Goal: Information Seeking & Learning: Find specific fact

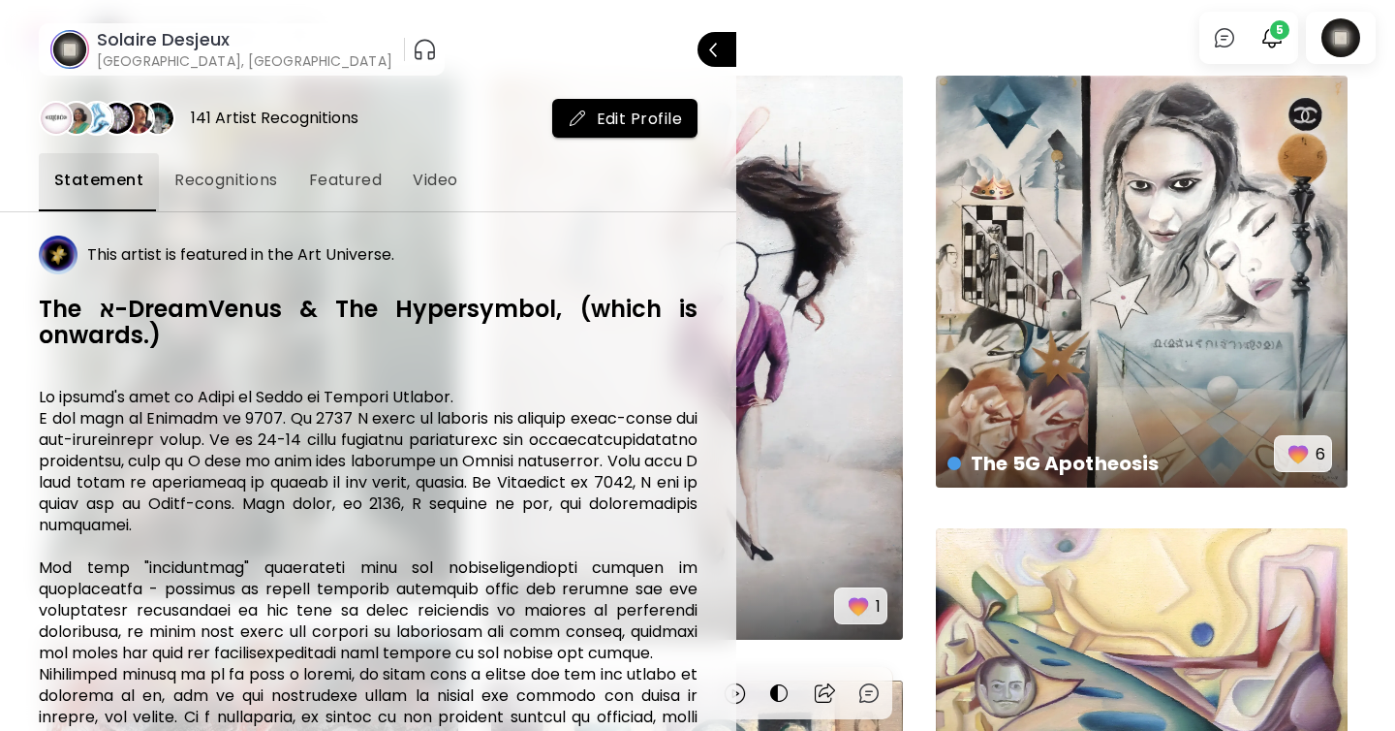
click at [1267, 22] on div at bounding box center [697, 365] width 1395 height 731
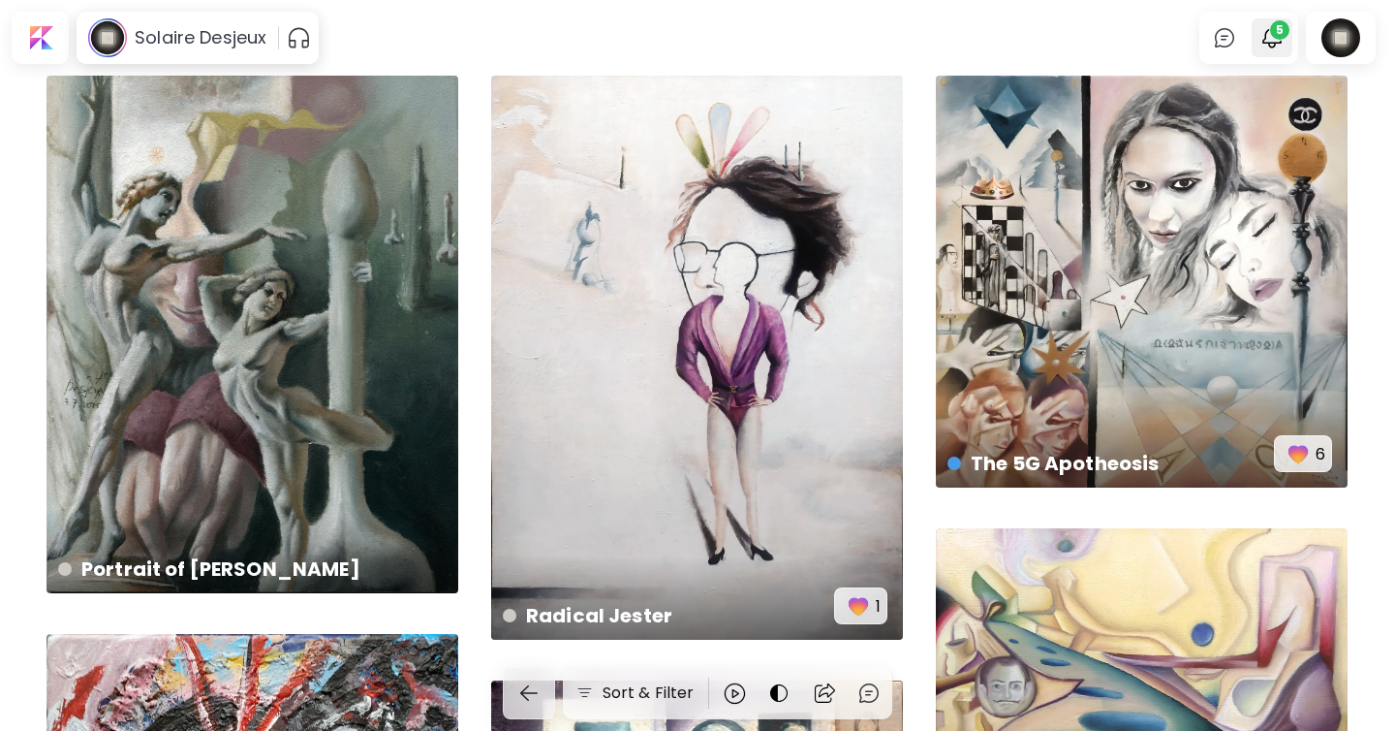
click at [1271, 35] on span "5" at bounding box center [1279, 29] width 19 height 19
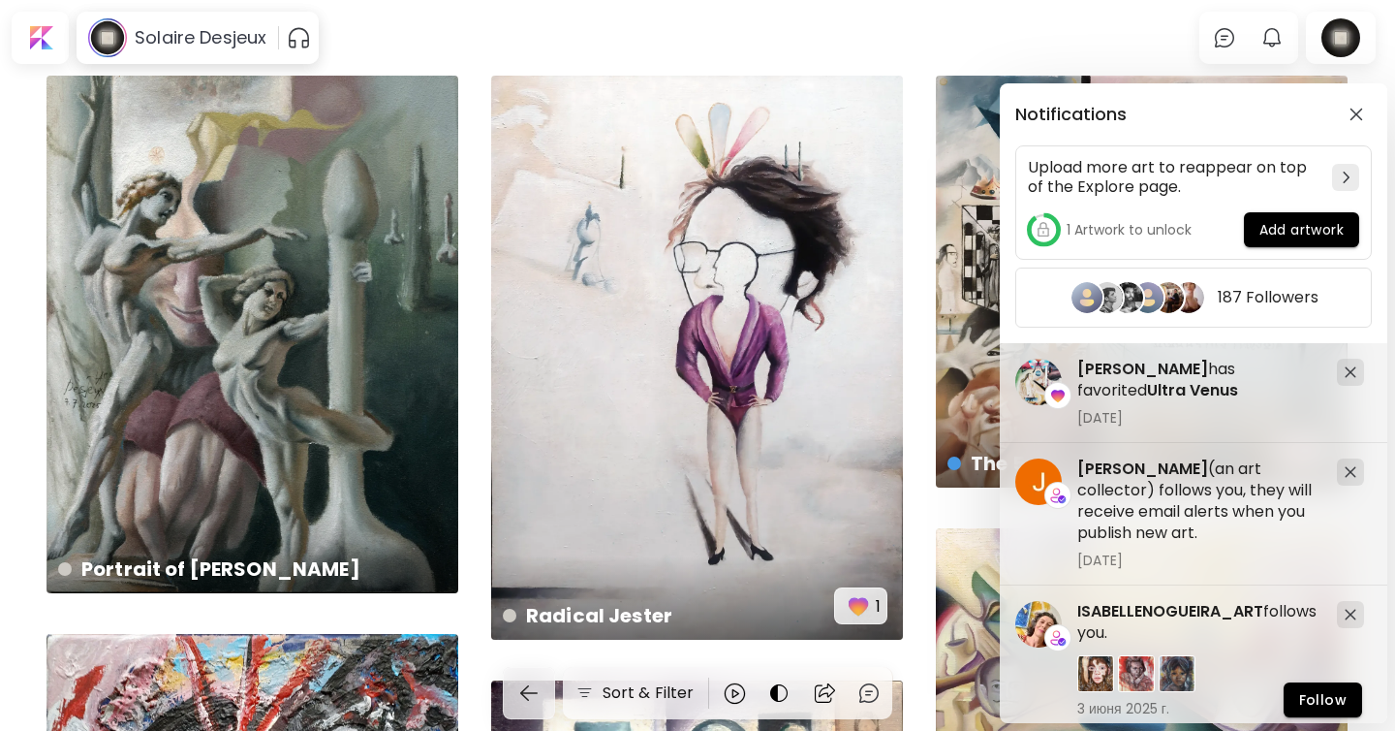
click at [1270, 35] on div "Notifications Upload more art to reappear on top of the Explore page. 1 Artwork…" at bounding box center [697, 365] width 1395 height 731
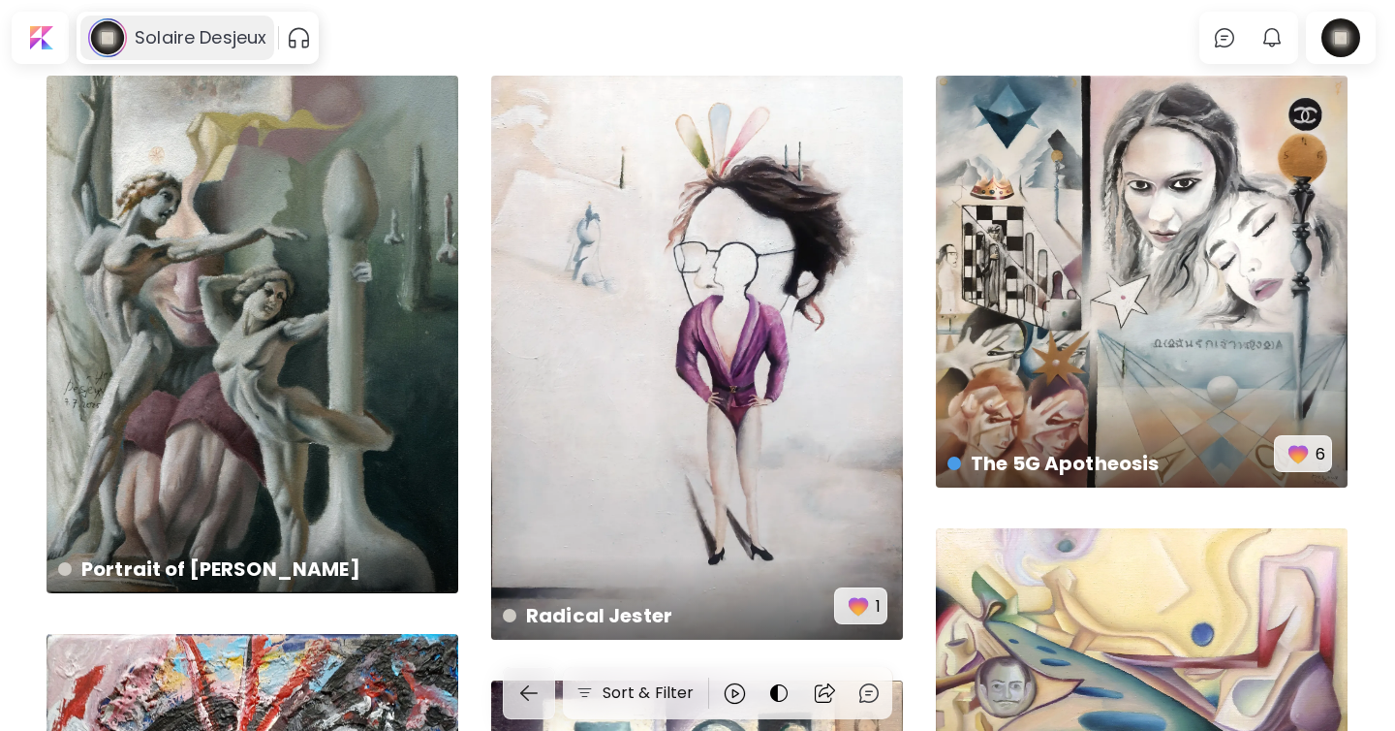
click at [207, 24] on div "Solaire Desjeux" at bounding box center [177, 38] width 194 height 45
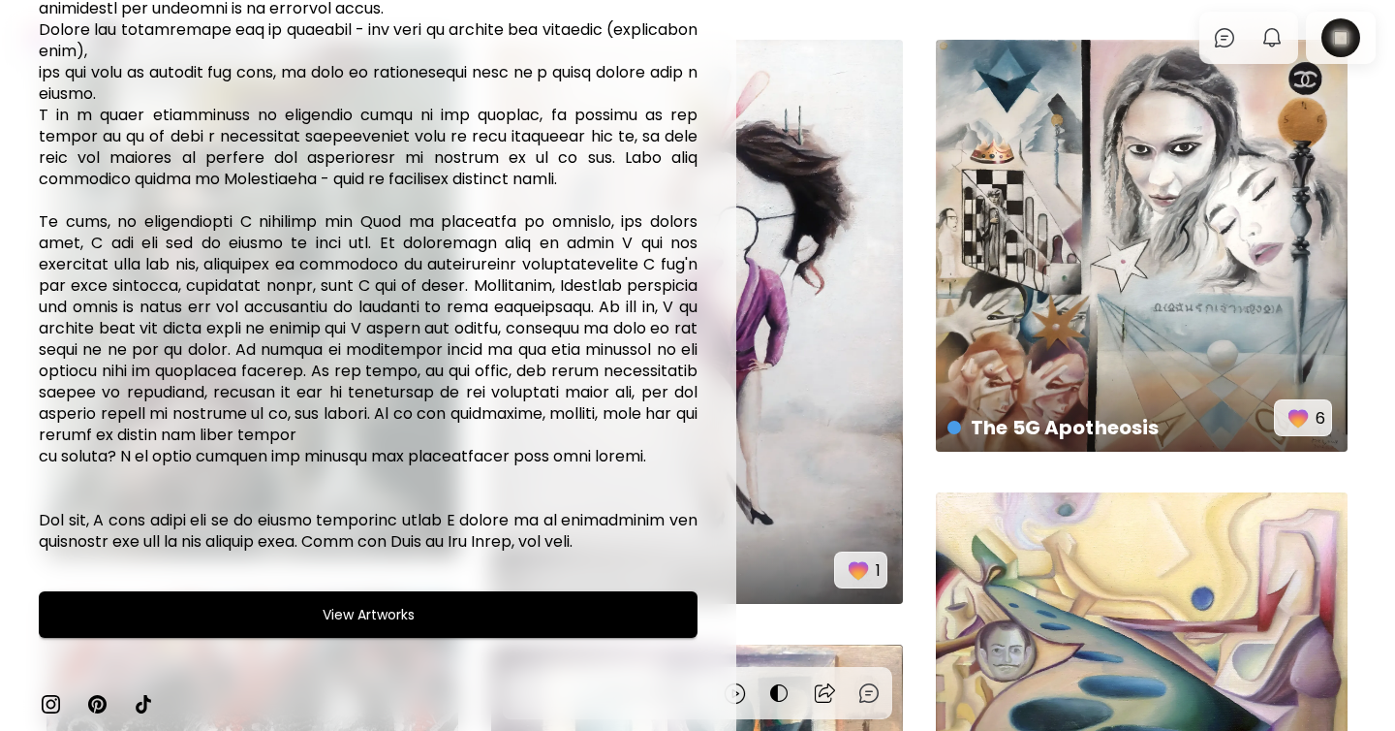
scroll to position [31, 0]
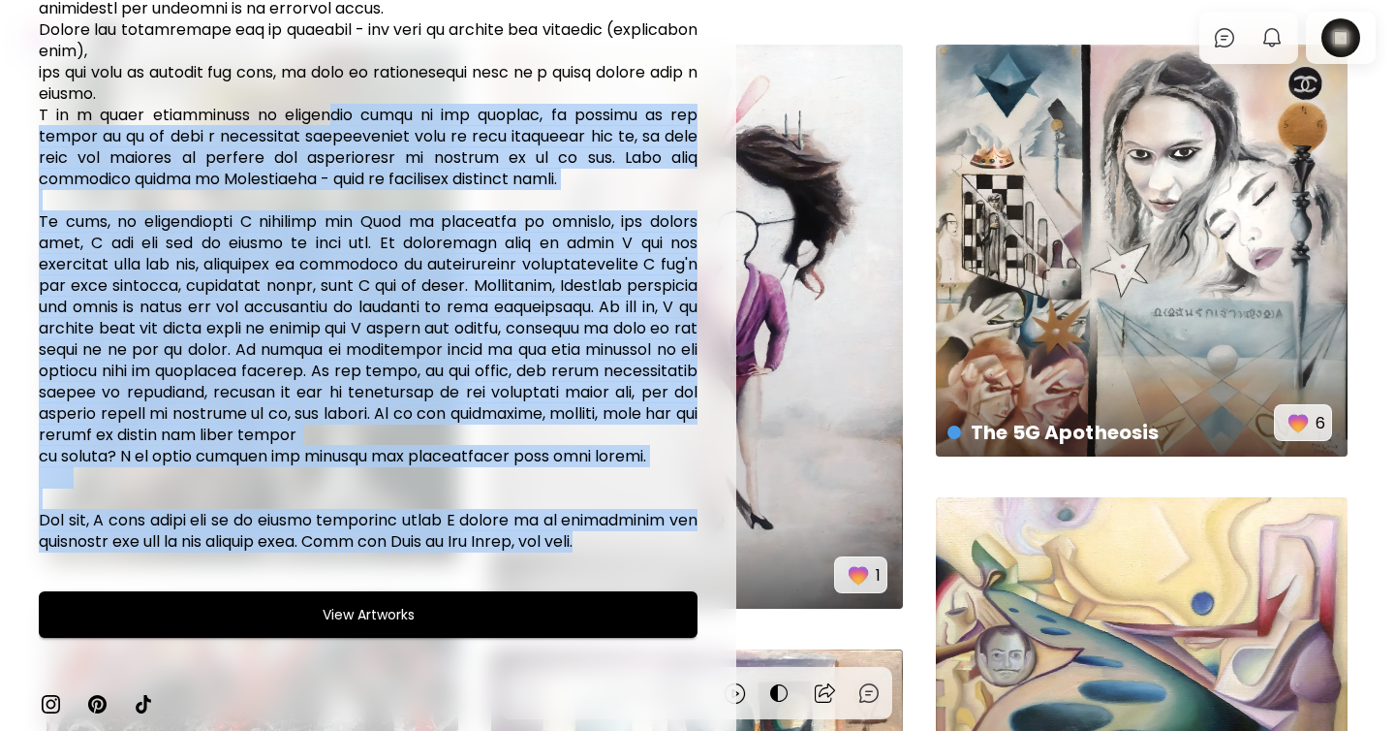
drag, startPoint x: 620, startPoint y: 550, endPoint x: 314, endPoint y: 109, distance: 536.7
click at [314, 109] on h6 at bounding box center [368, 104] width 659 height 895
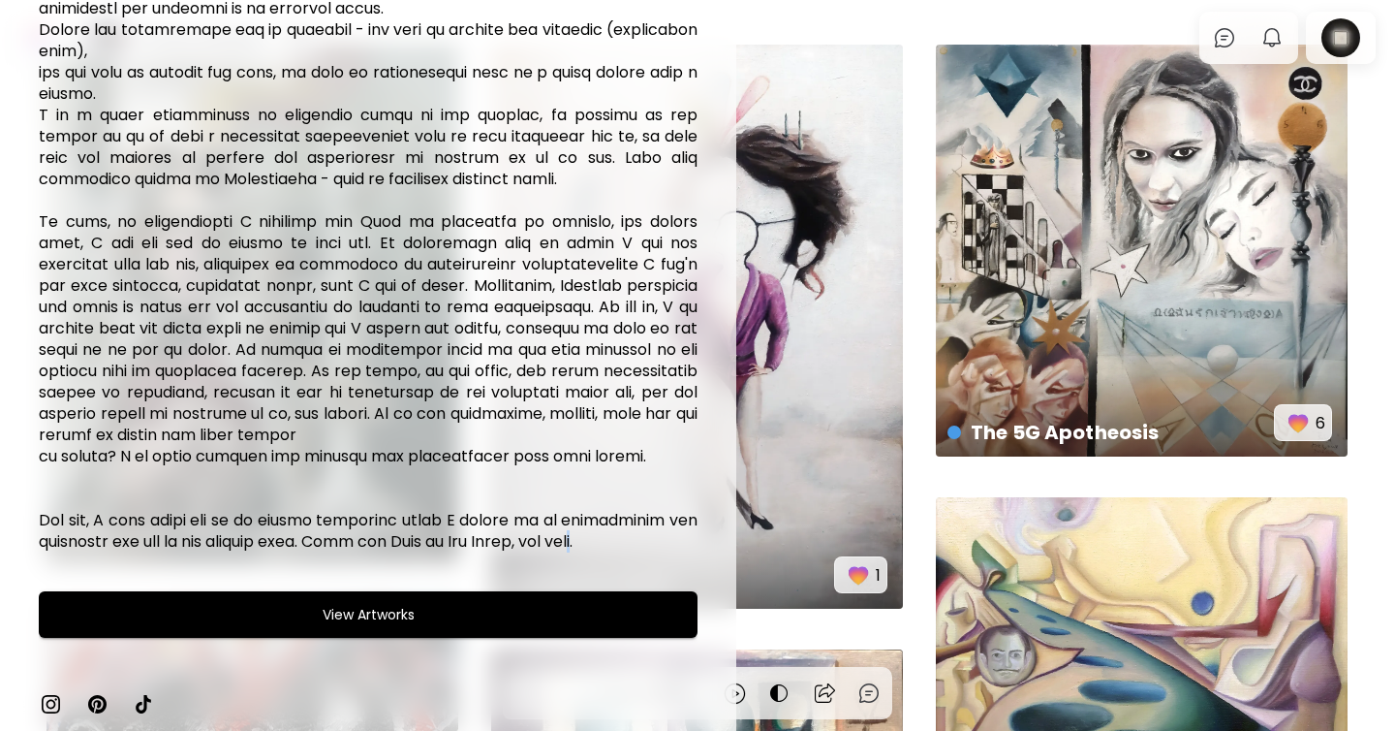
drag, startPoint x: 596, startPoint y: 544, endPoint x: 585, endPoint y: 531, distance: 17.2
click at [585, 531] on h6 at bounding box center [368, 104] width 659 height 895
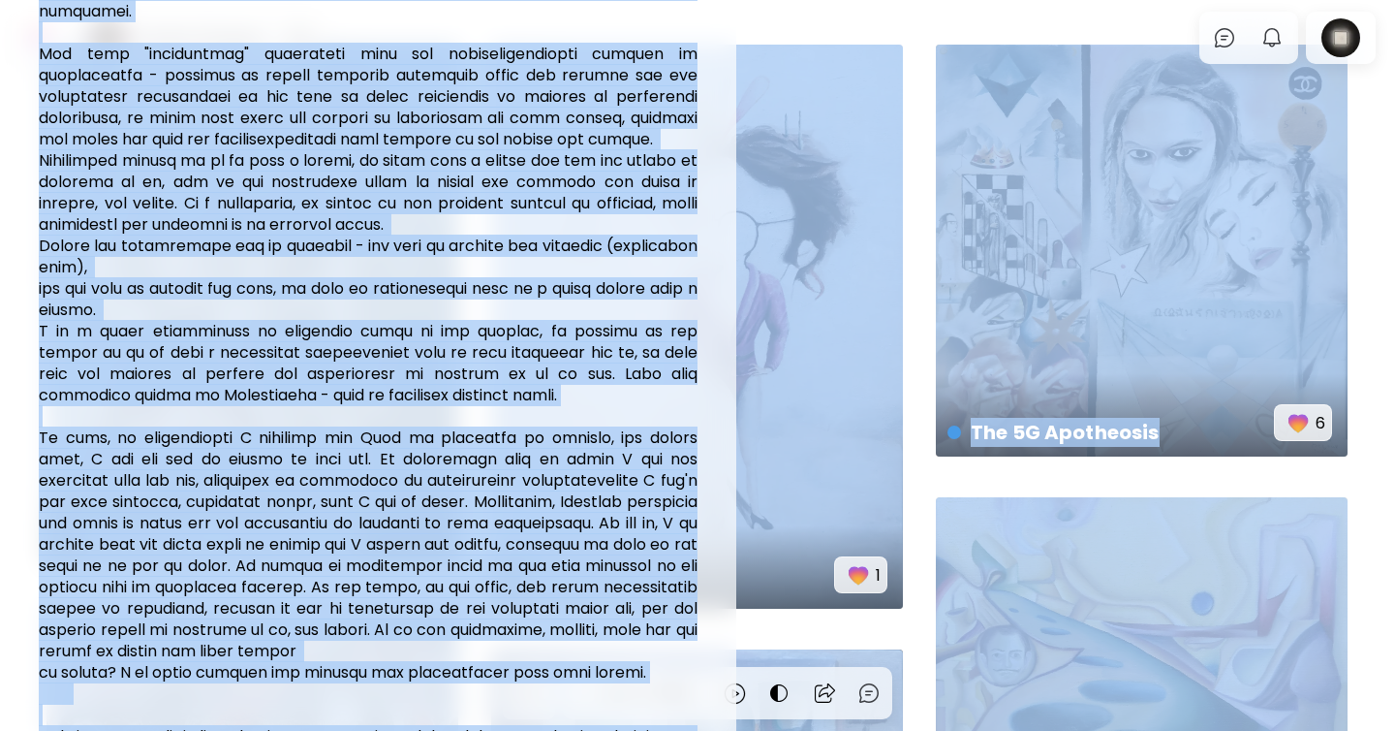
scroll to position [435, 0]
drag, startPoint x: 603, startPoint y: 537, endPoint x: 175, endPoint y: -13, distance: 695.9
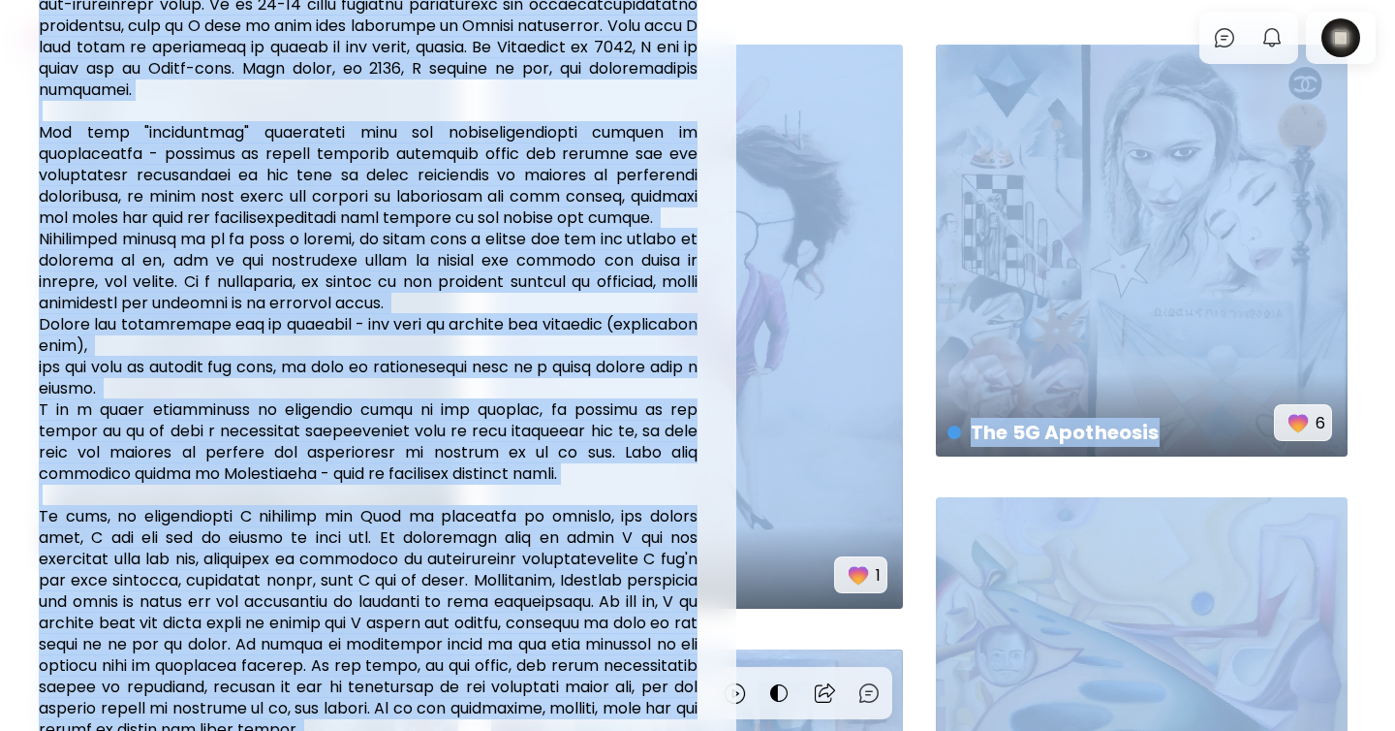
click at [175, 0] on html "Solaire Desjeux 0 0 Sort & Filter There is no Dust 14 x 14 cm 2 Centre of the "…" at bounding box center [697, 334] width 1395 height 731
click at [485, 312] on h6 at bounding box center [368, 399] width 659 height 895
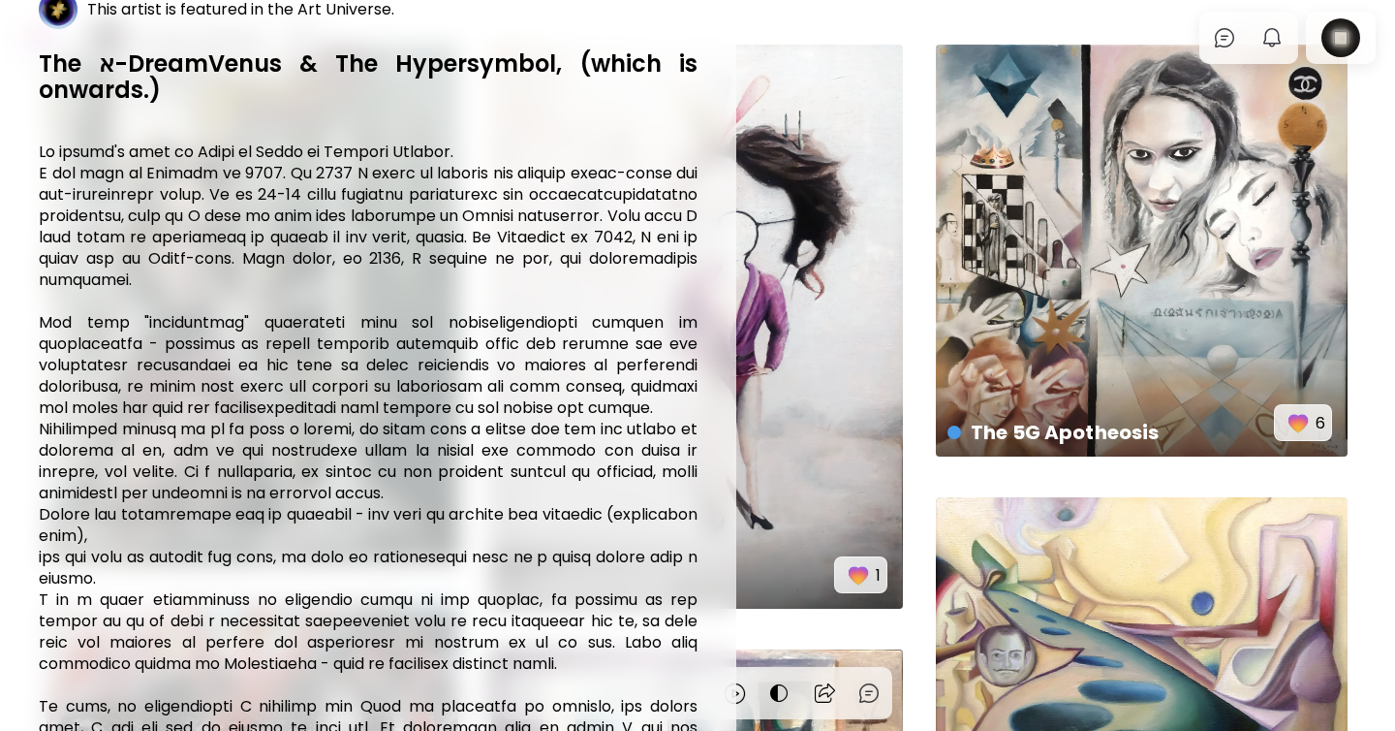
scroll to position [139, 0]
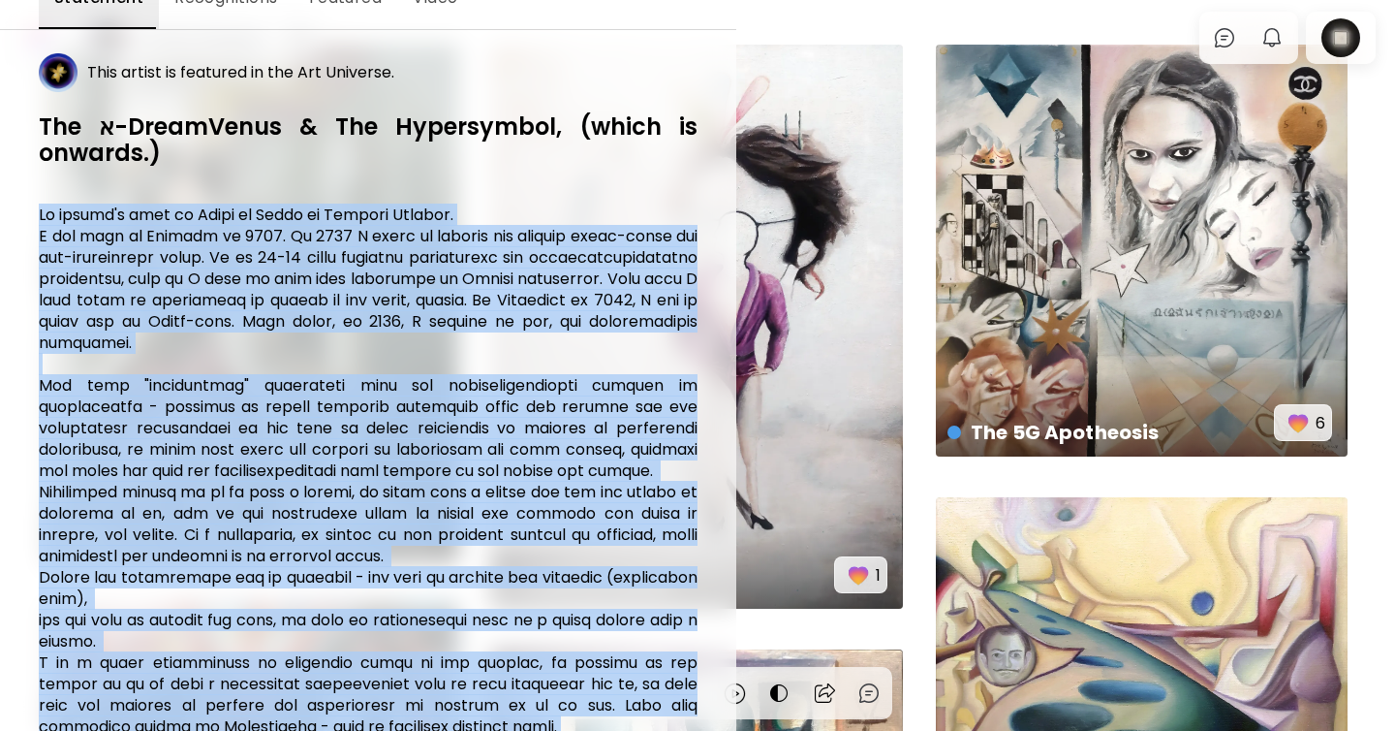
drag, startPoint x: 33, startPoint y: 258, endPoint x: 706, endPoint y: 730, distance: 822.2
click at [706, 730] on div "[PERSON_NAME], [GEOGRAPHIC_DATA] Close 141 Artist Recognitions Edit Profile Sta…" at bounding box center [368, 365] width 736 height 731
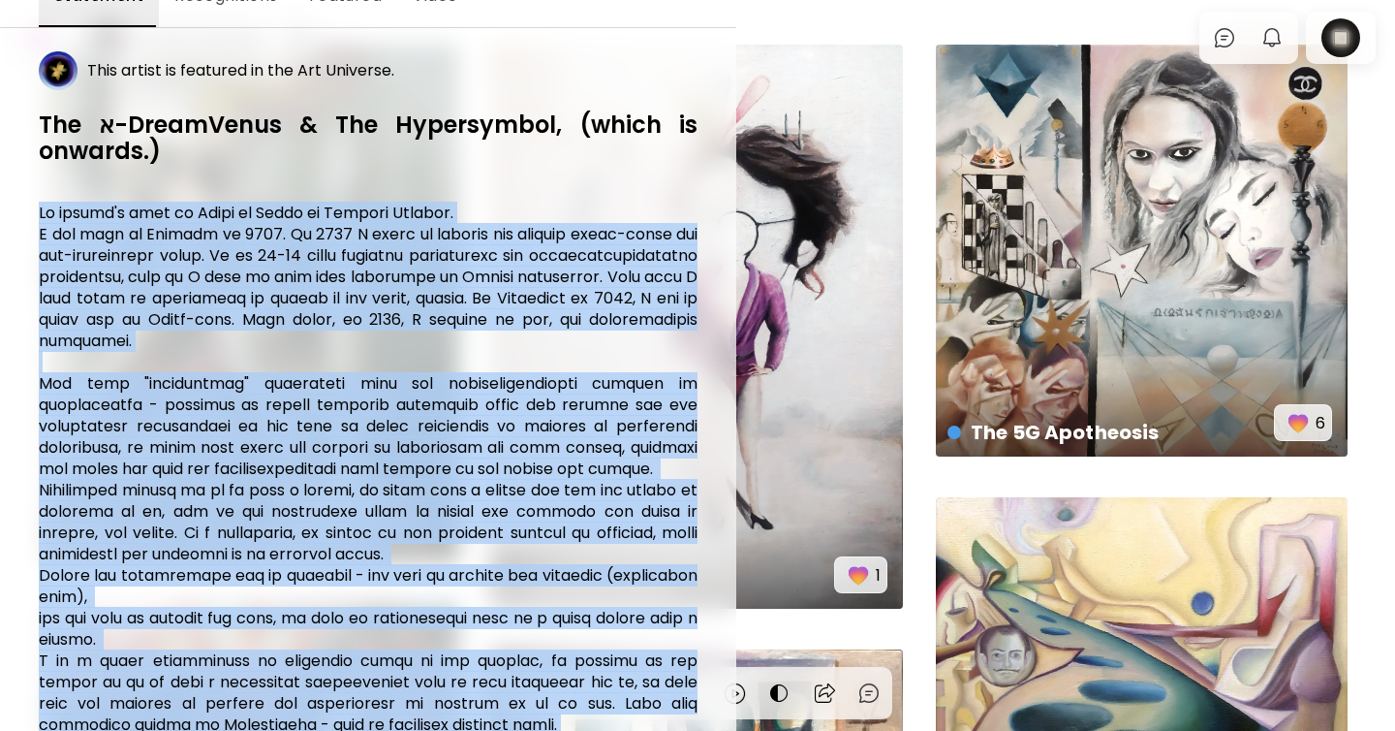
scroll to position [730, 0]
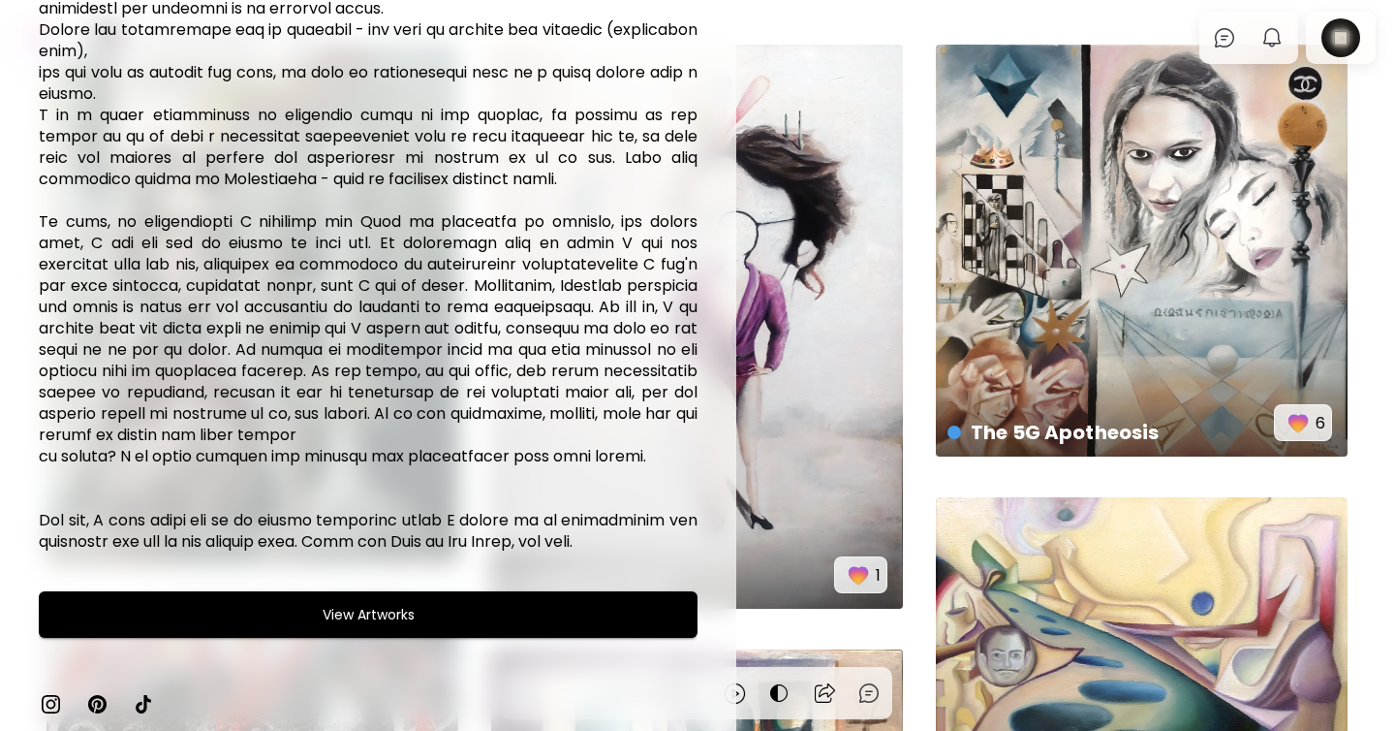
click at [613, 542] on h6 at bounding box center [368, 104] width 659 height 895
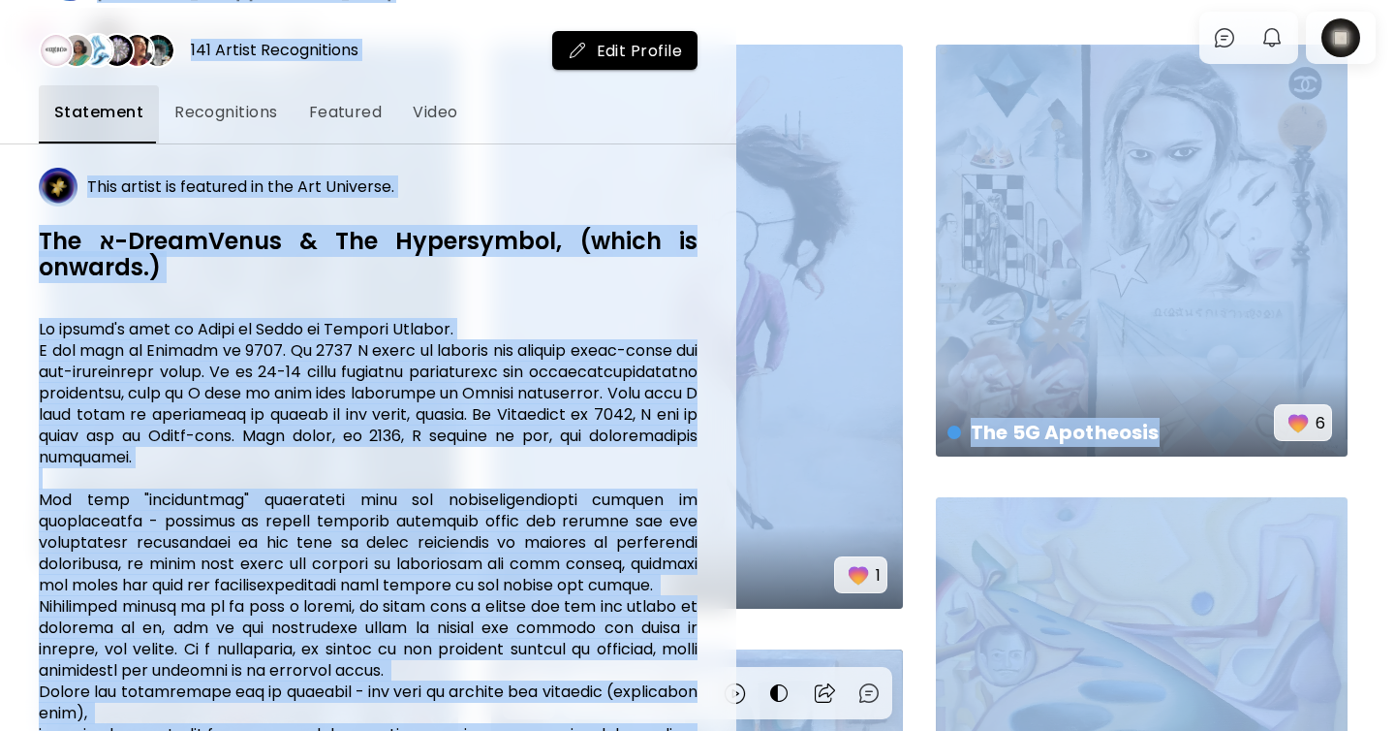
scroll to position [33, 0]
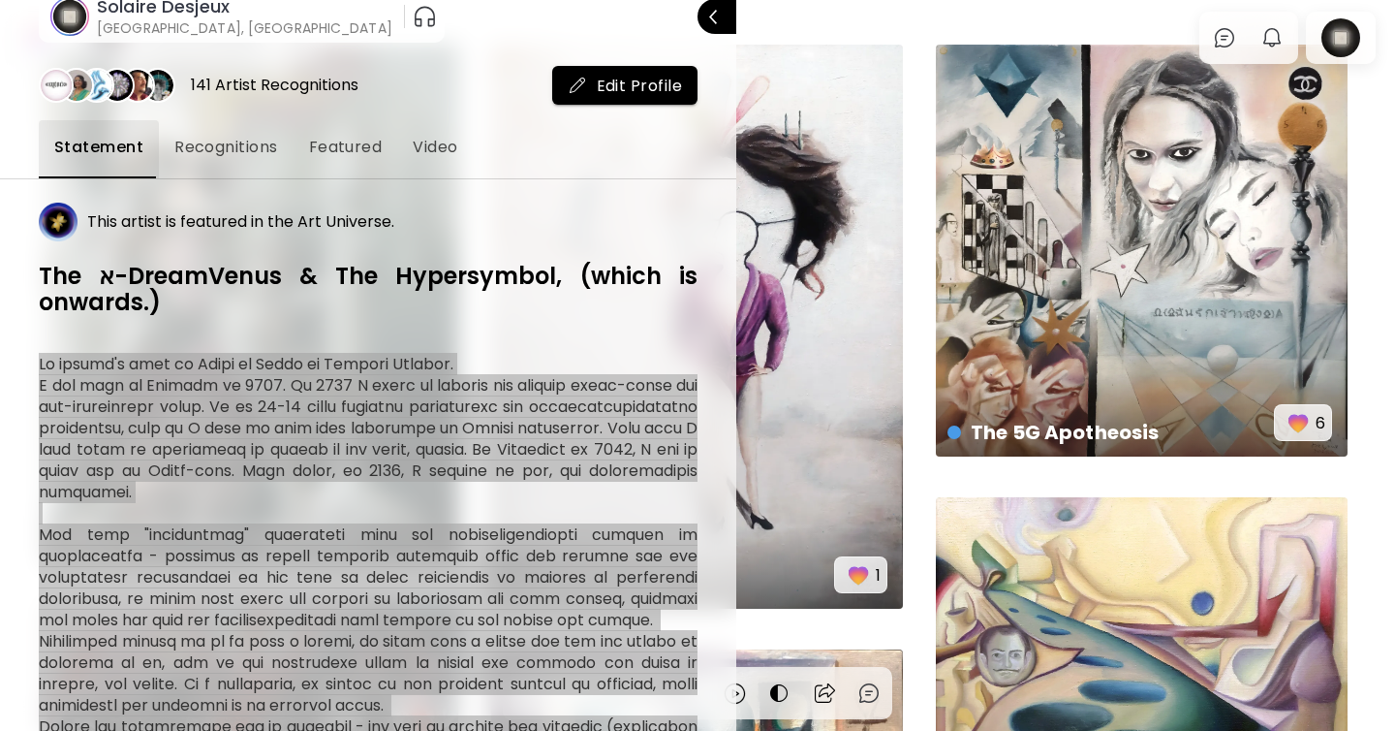
drag, startPoint x: 613, startPoint y: 542, endPoint x: 44, endPoint y: 360, distance: 597.8
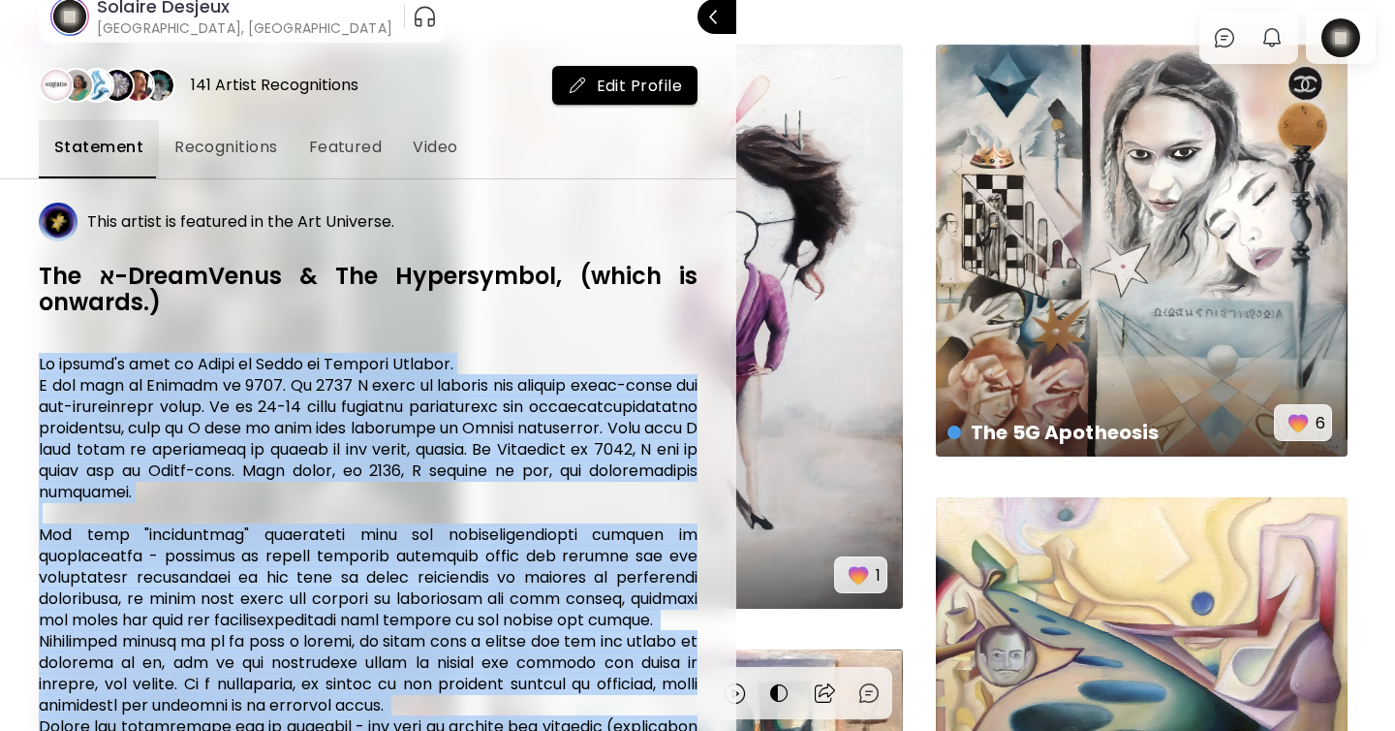
copy div "My artist's name is Sunny of Games or [PERSON_NAME]. I was born in [DEMOGRAPHIC…"
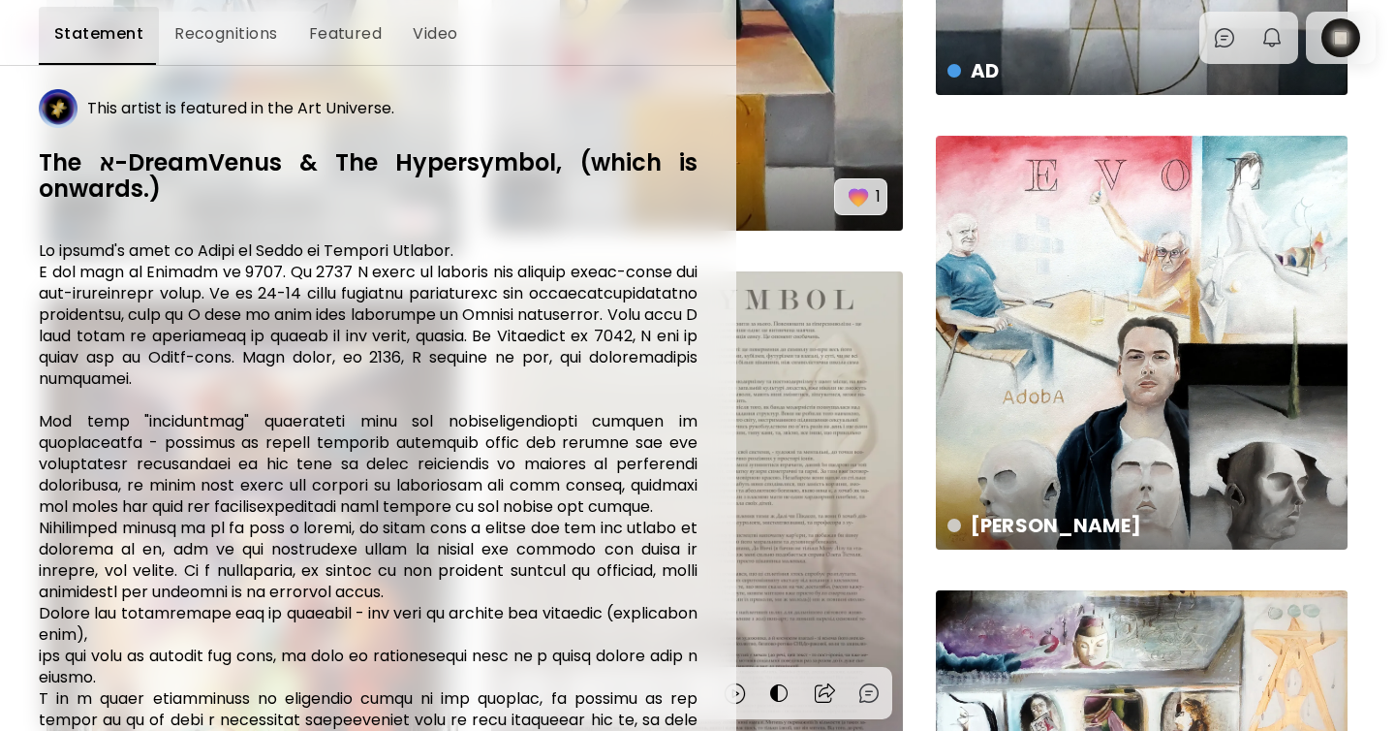
scroll to position [0, 0]
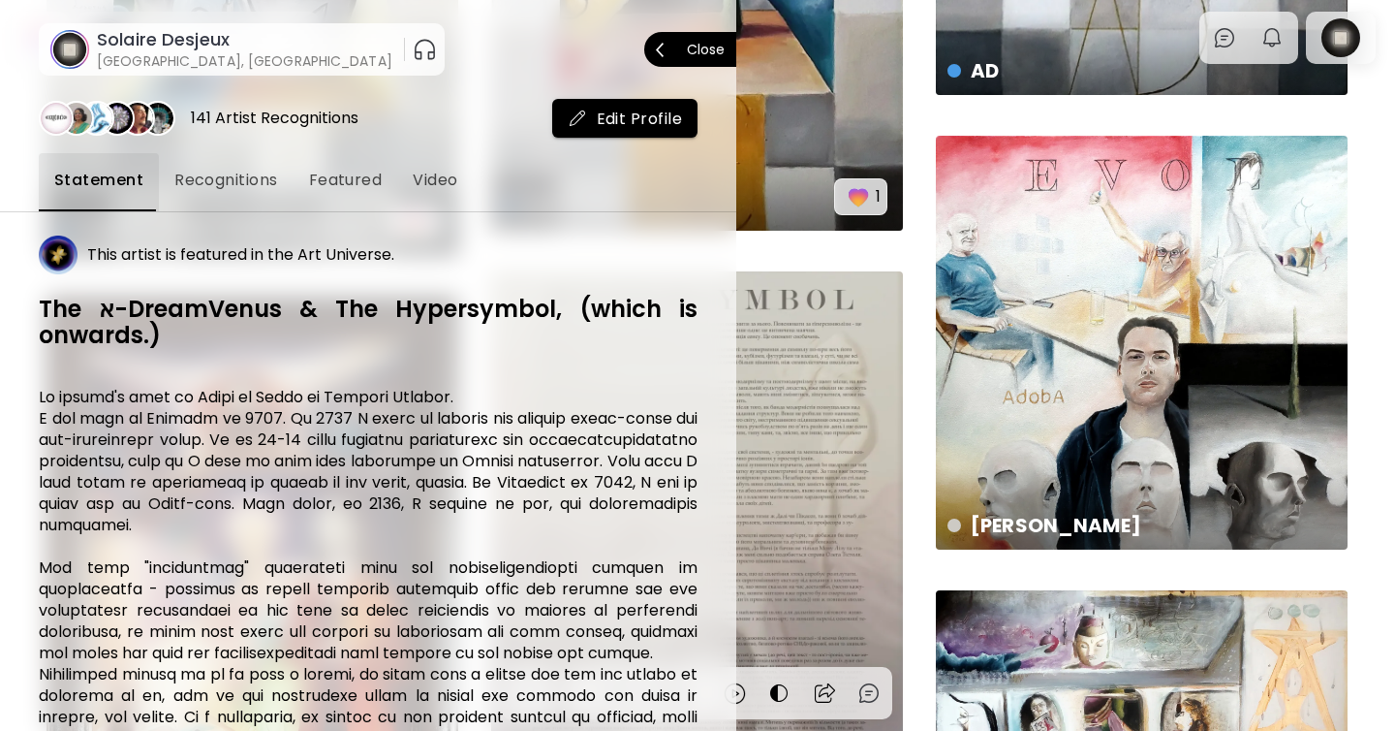
click at [709, 36] on span "Close" at bounding box center [690, 49] width 69 height 41
